Goal: Information Seeking & Learning: Understand process/instructions

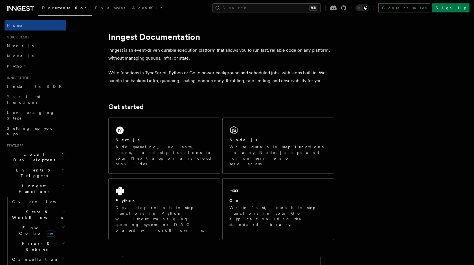
click at [243, 73] on p "Write functions in TypeScript, Python or Go to power background and scheduled j…" at bounding box center [221, 77] width 226 height 16
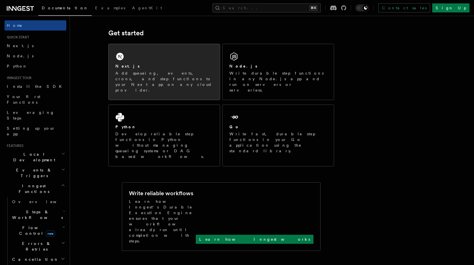
scroll to position [59, 0]
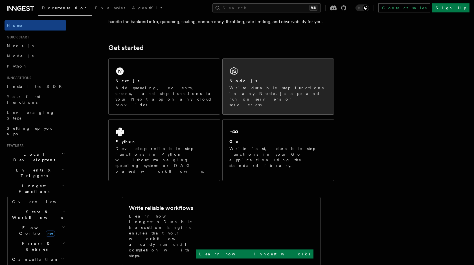
click at [240, 89] on p "Write durable step functions in any Node.js app and run on servers or serverles…" at bounding box center [279, 96] width 98 height 23
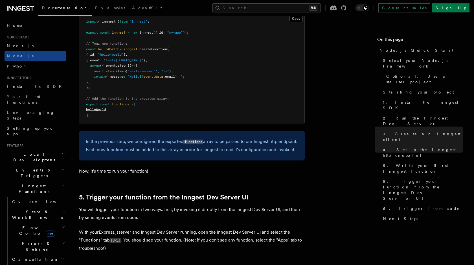
scroll to position [1373, 0]
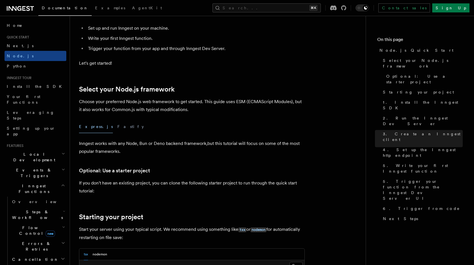
scroll to position [0, 0]
